Goal: Task Accomplishment & Management: Manage account settings

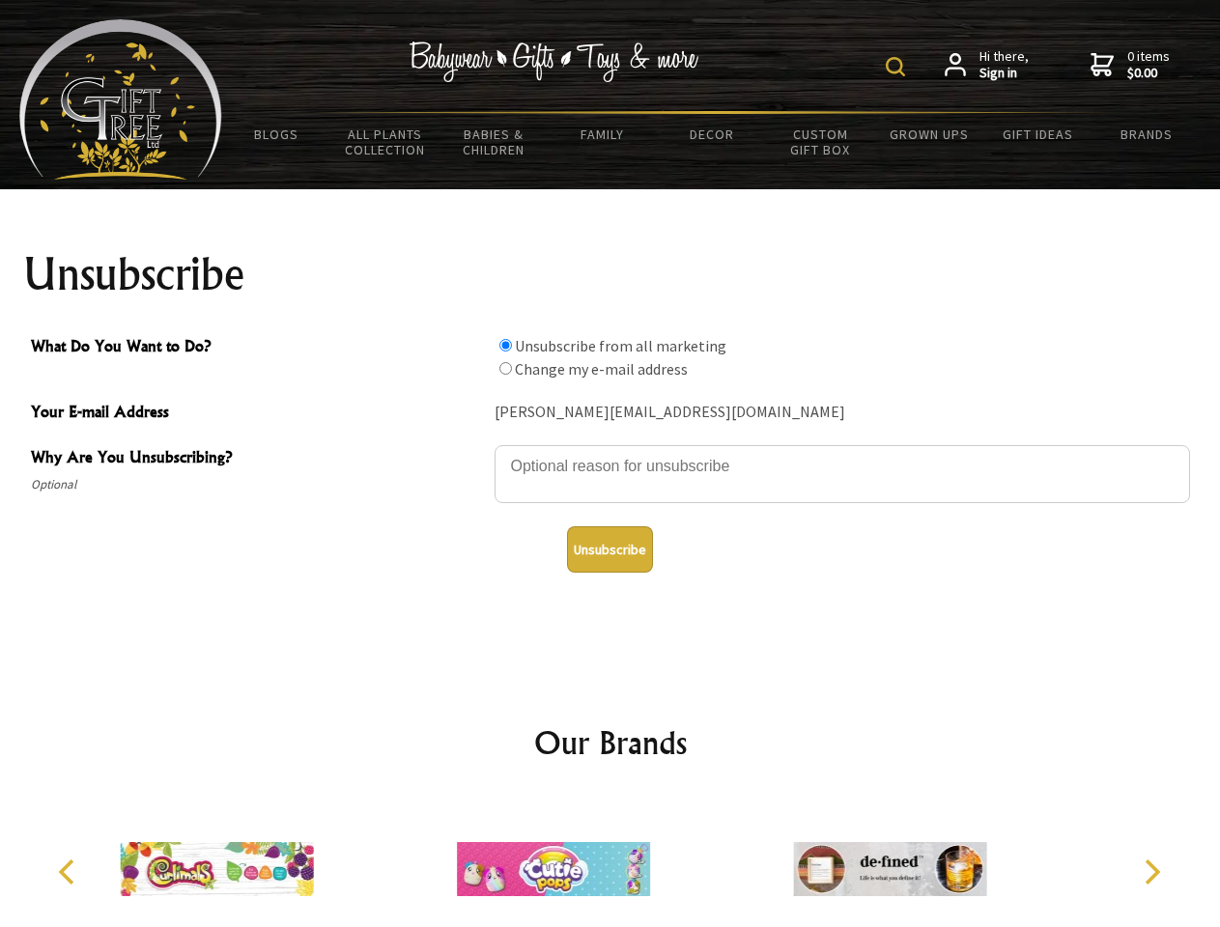
click at [898, 67] on img at bounding box center [895, 66] width 19 height 19
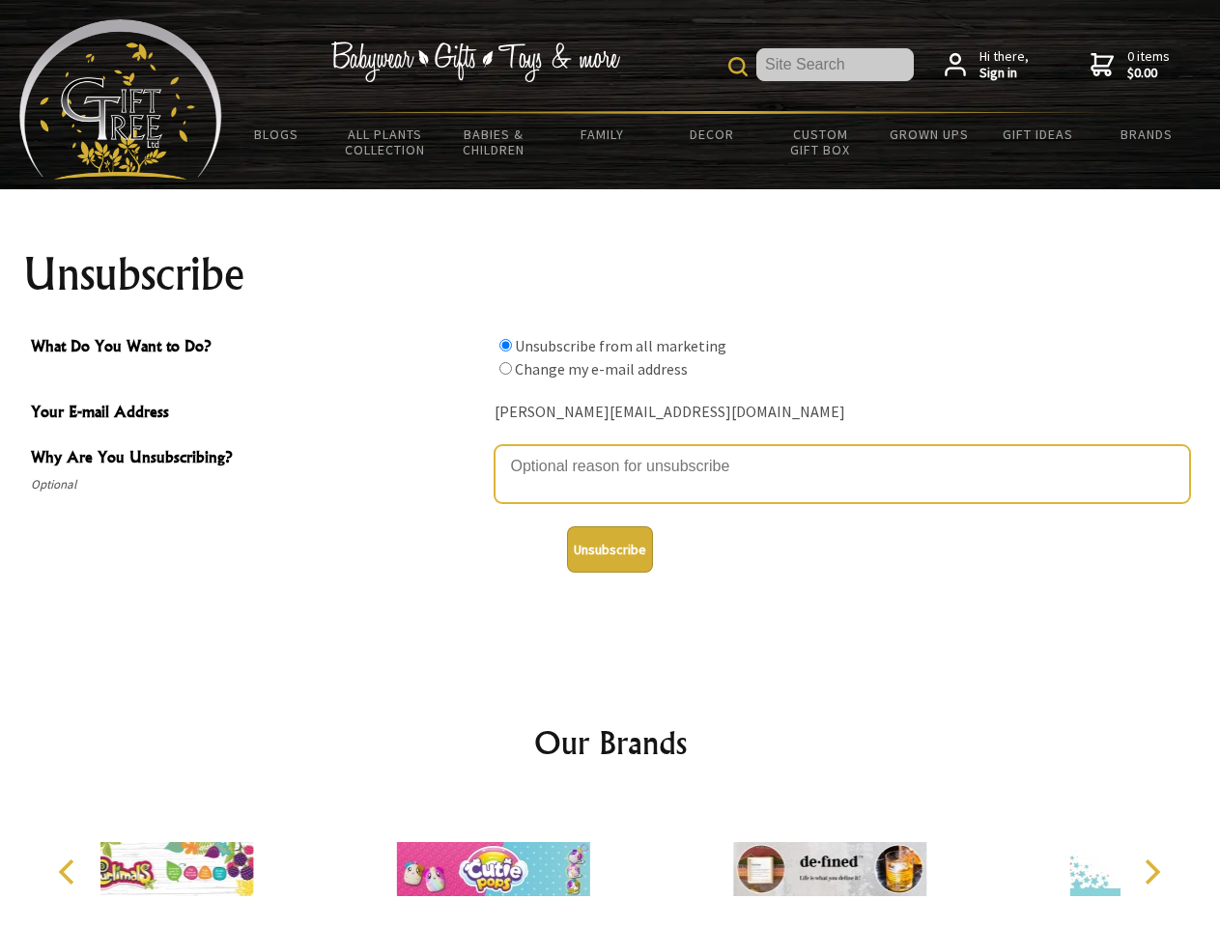
click at [610, 452] on textarea "Why Are You Unsubscribing?" at bounding box center [841, 474] width 695 height 58
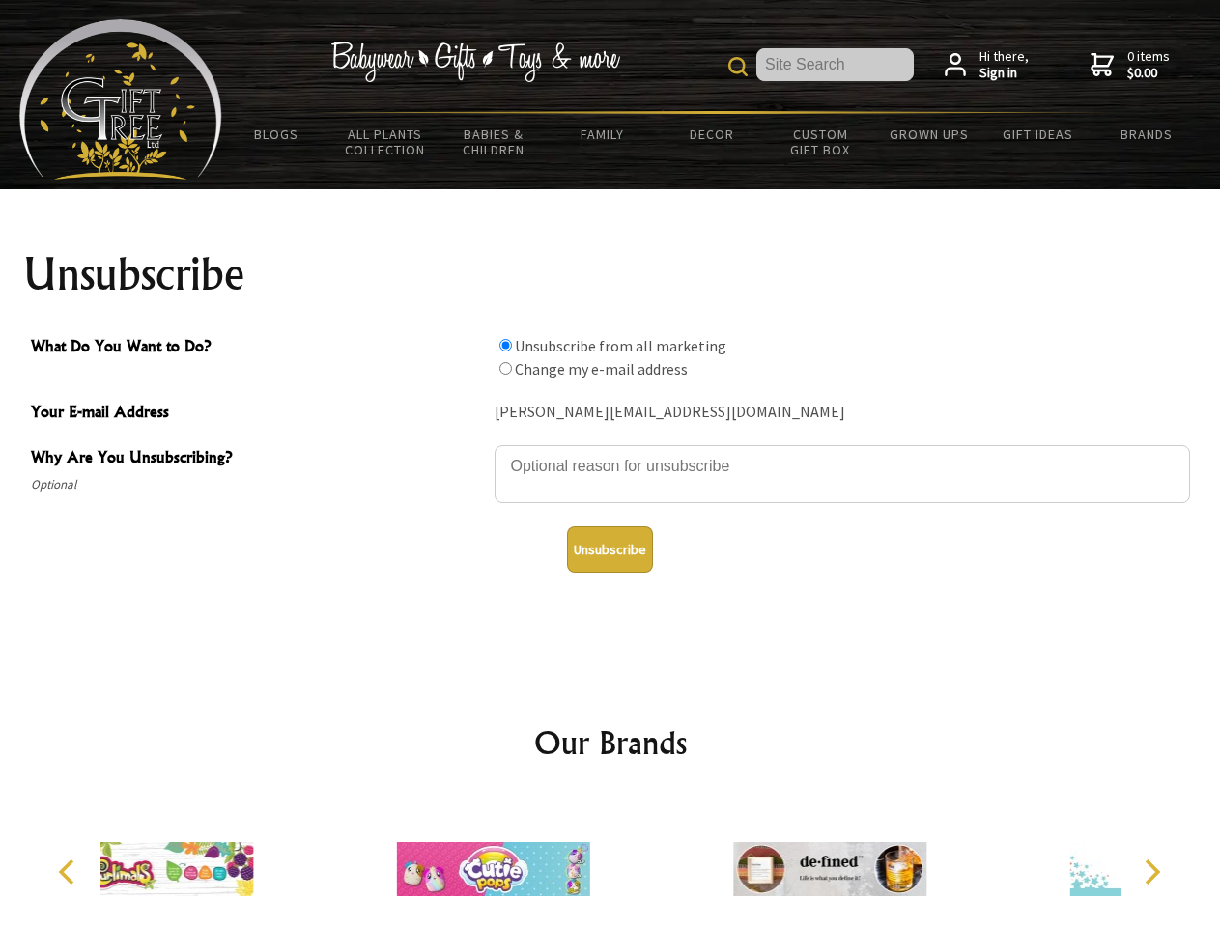
click at [505, 345] on input "What Do You Want to Do?" at bounding box center [505, 345] width 13 height 13
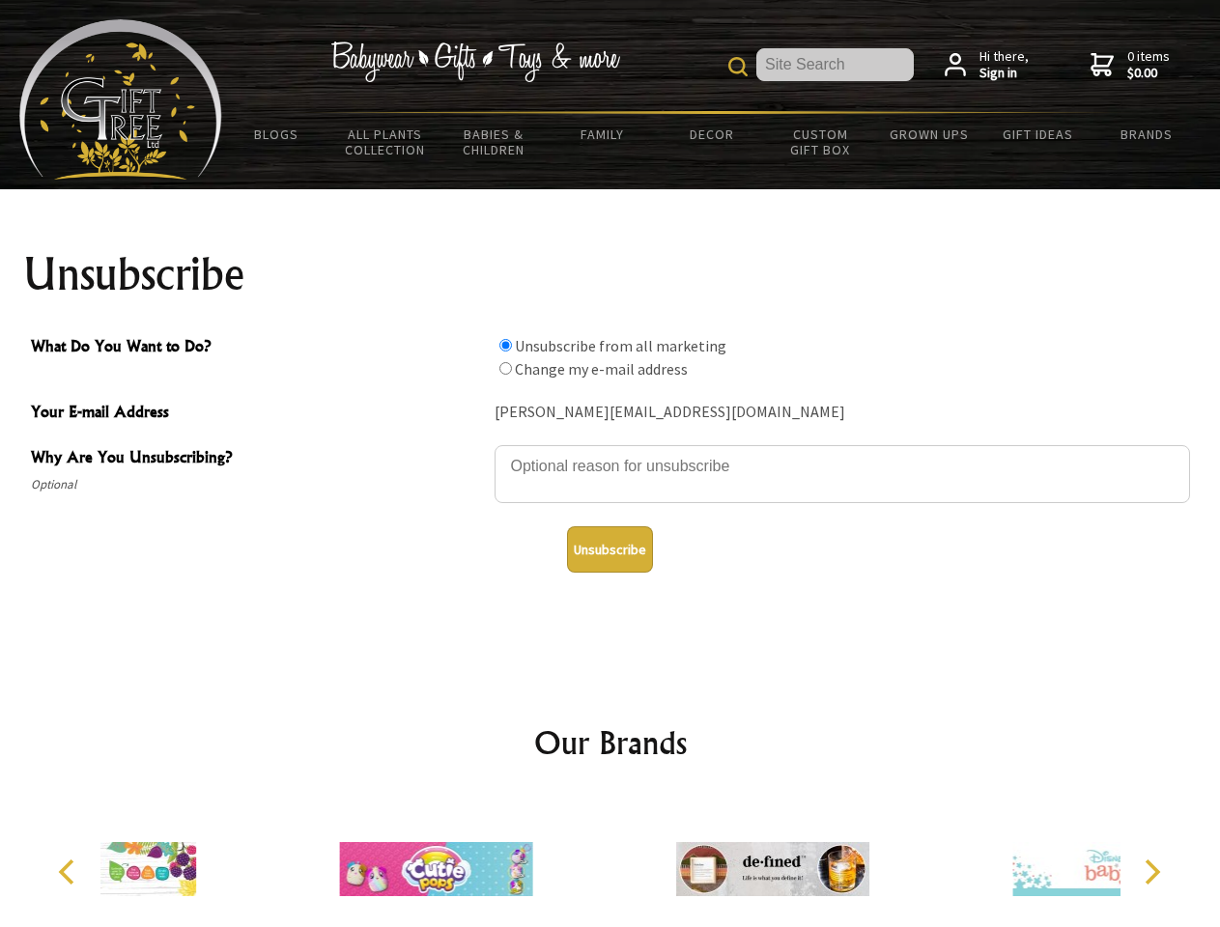
click at [505, 368] on input "What Do You Want to Do?" at bounding box center [505, 368] width 13 height 13
radio input "true"
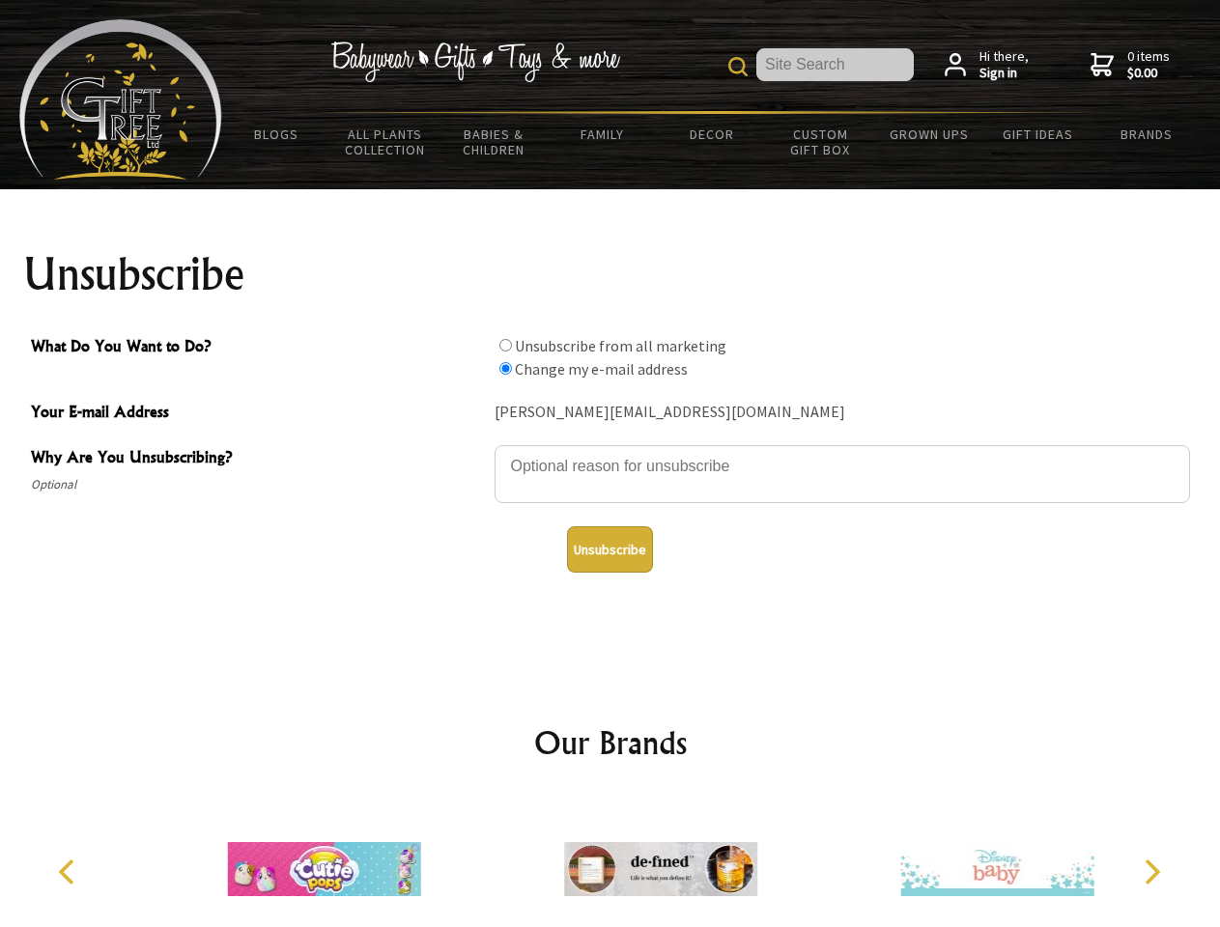
click at [609, 549] on button "Unsubscribe" at bounding box center [610, 549] width 86 height 46
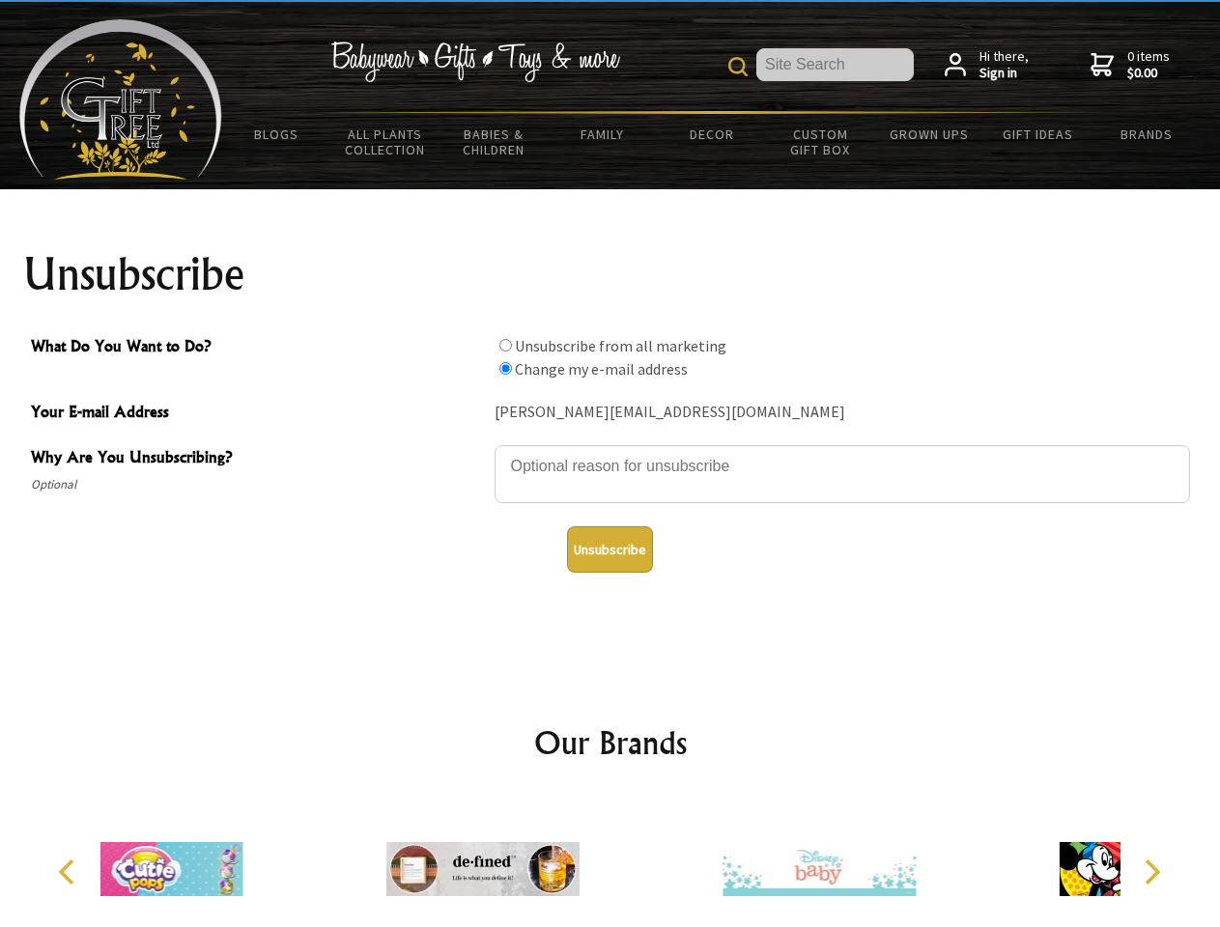
click at [70, 872] on icon "Previous" at bounding box center [68, 871] width 25 height 25
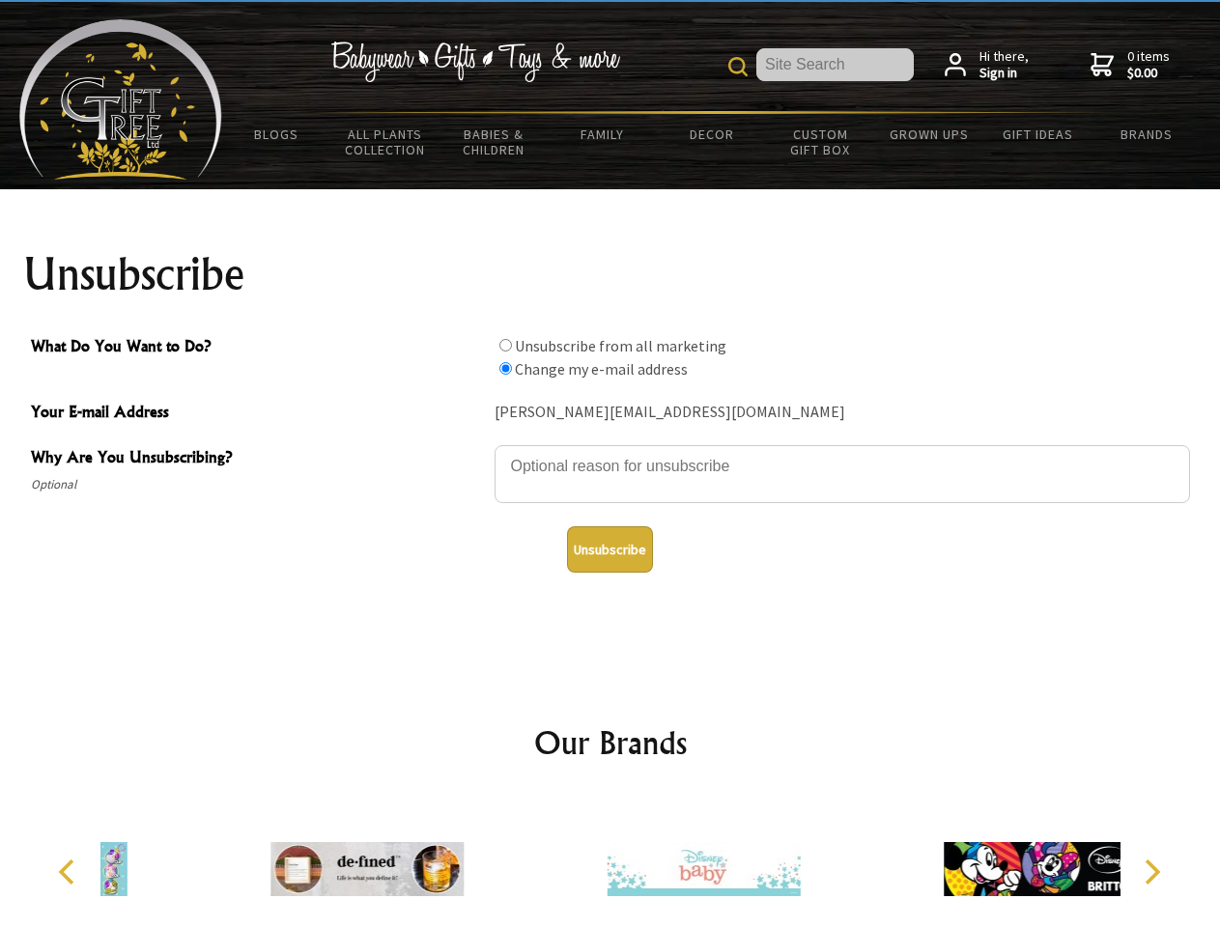
click at [1151, 872] on icon "Next" at bounding box center [1150, 871] width 25 height 25
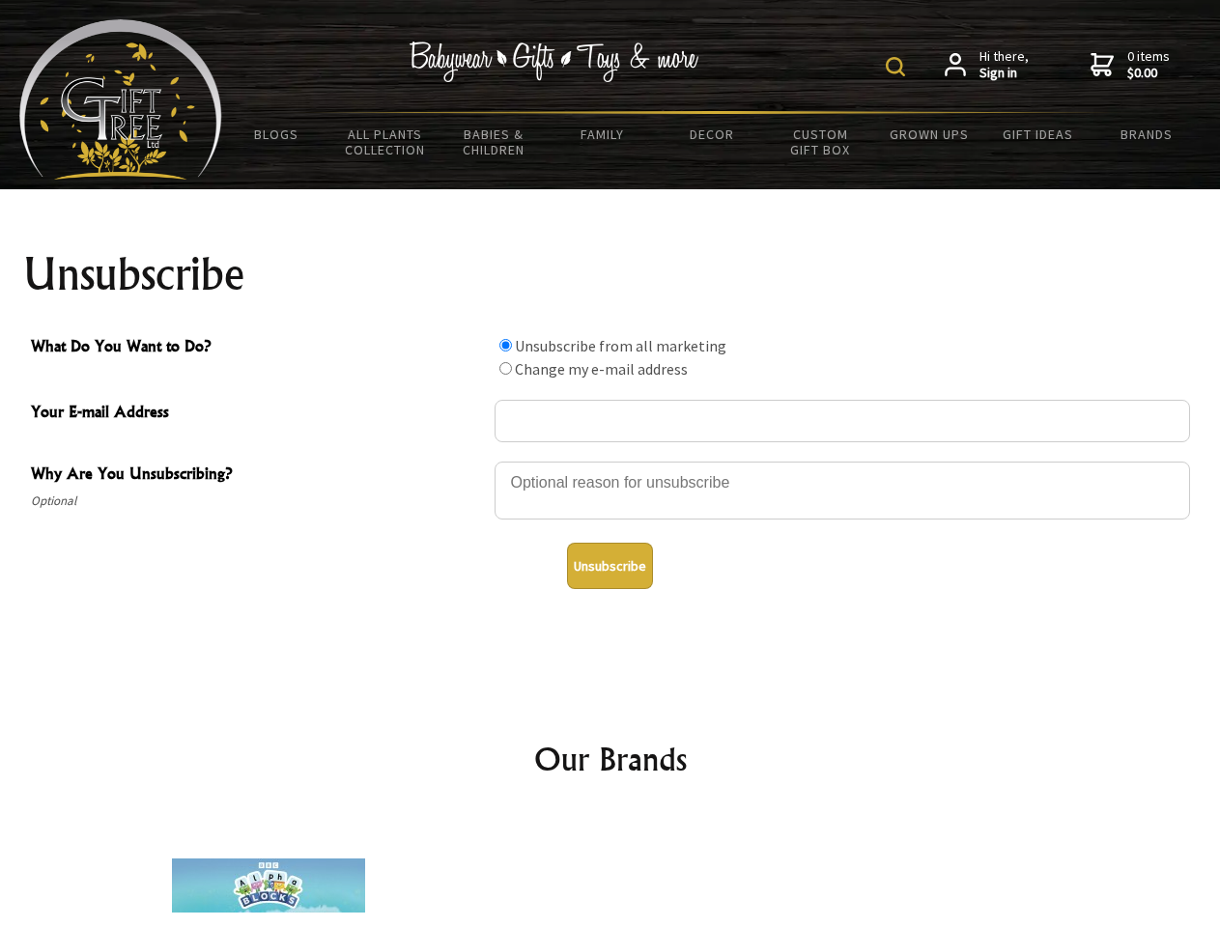
click at [898, 67] on img at bounding box center [895, 66] width 19 height 19
click at [610, 461] on div at bounding box center [841, 494] width 695 height 68
click at [505, 345] on input "What Do You Want to Do?" at bounding box center [505, 345] width 13 height 13
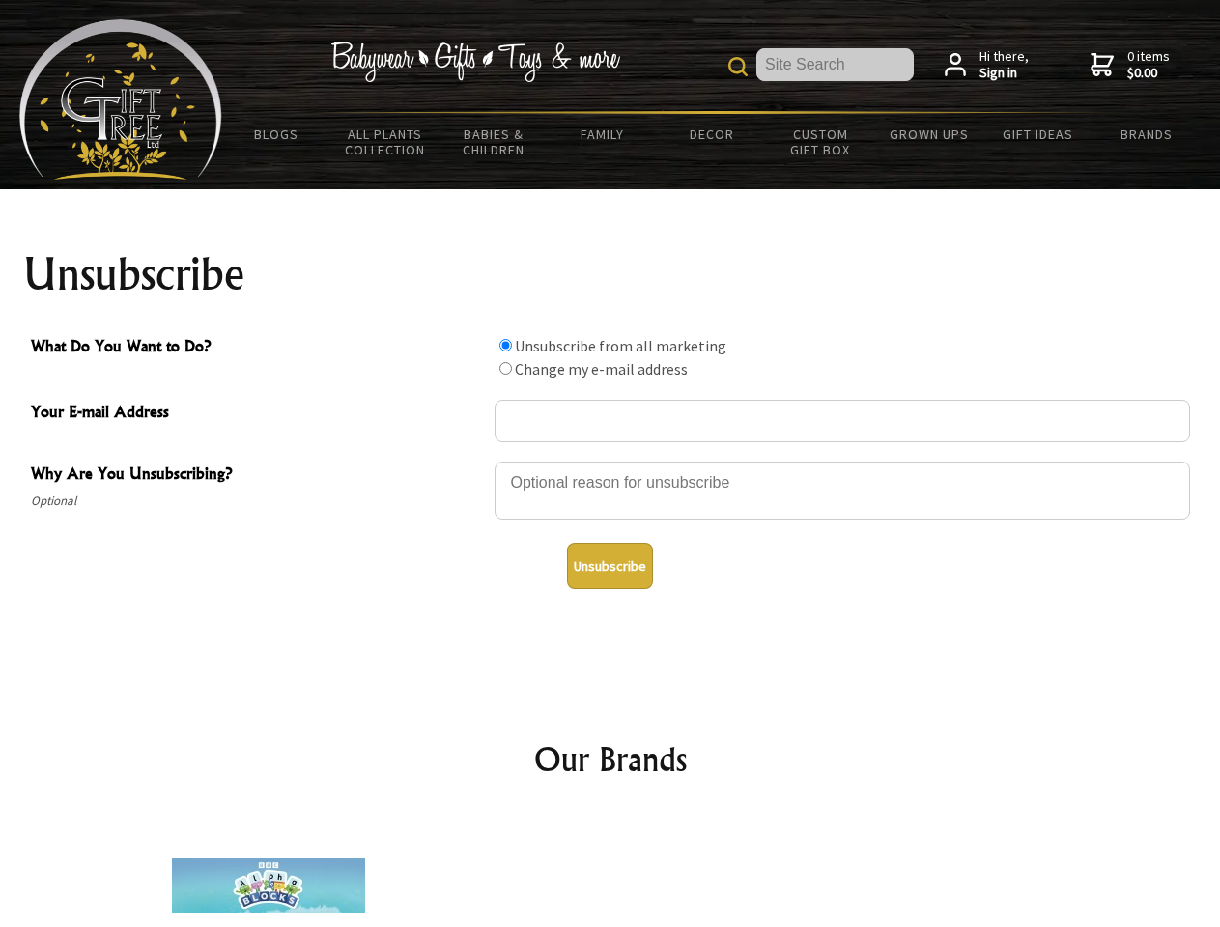
click at [505, 368] on input "What Do You Want to Do?" at bounding box center [505, 368] width 13 height 13
radio input "true"
click at [609, 566] on button "Unsubscribe" at bounding box center [610, 566] width 86 height 46
